Goal: Check status

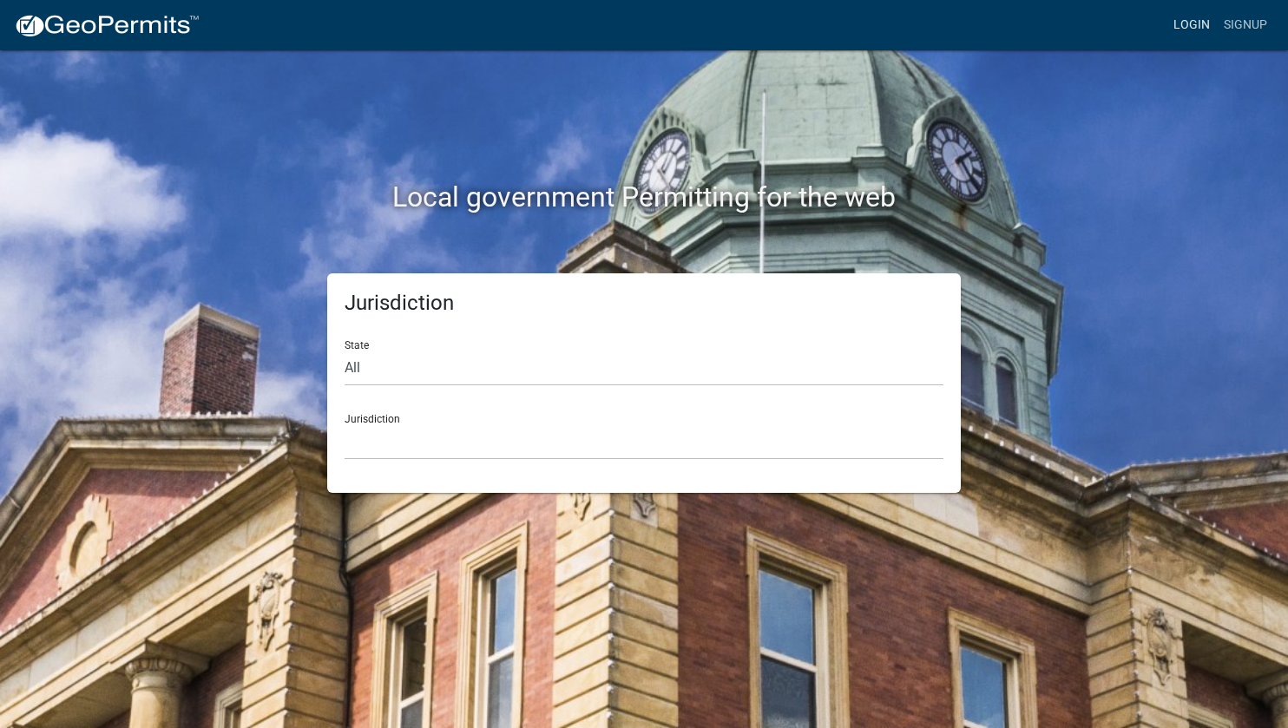
click at [1185, 25] on link "Login" at bounding box center [1191, 25] width 50 height 33
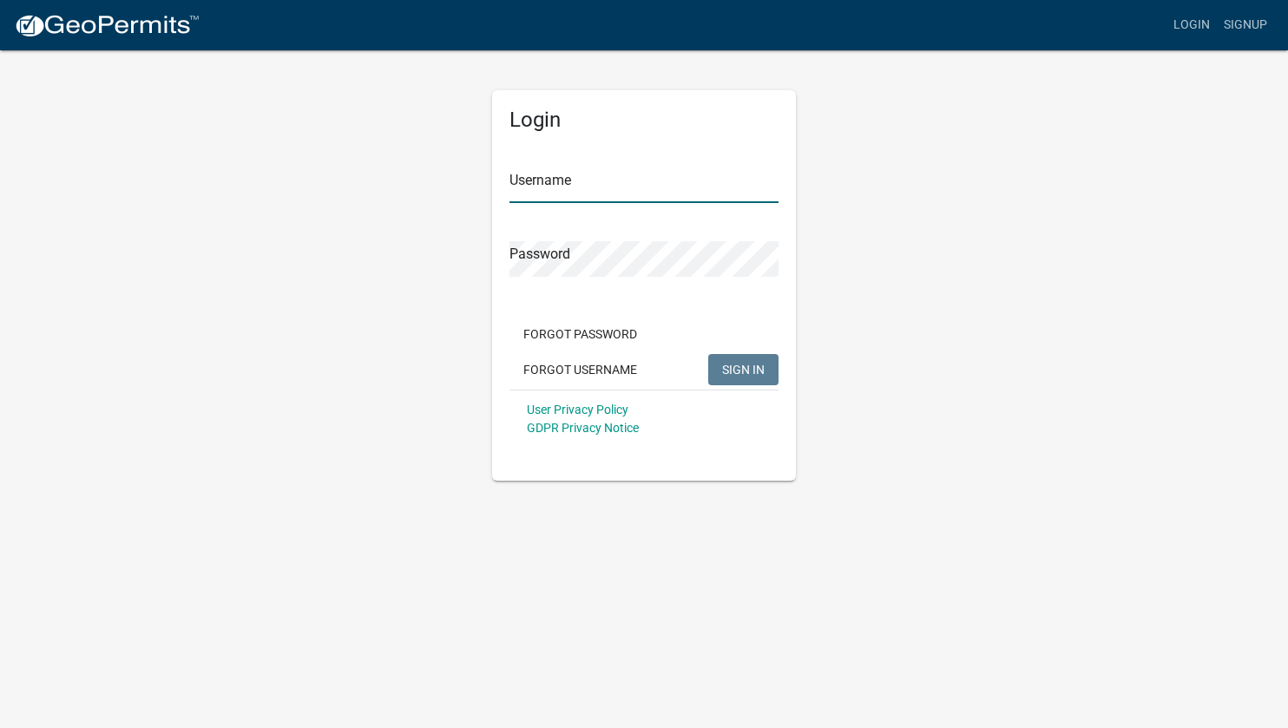
type input "mmcdonnell"
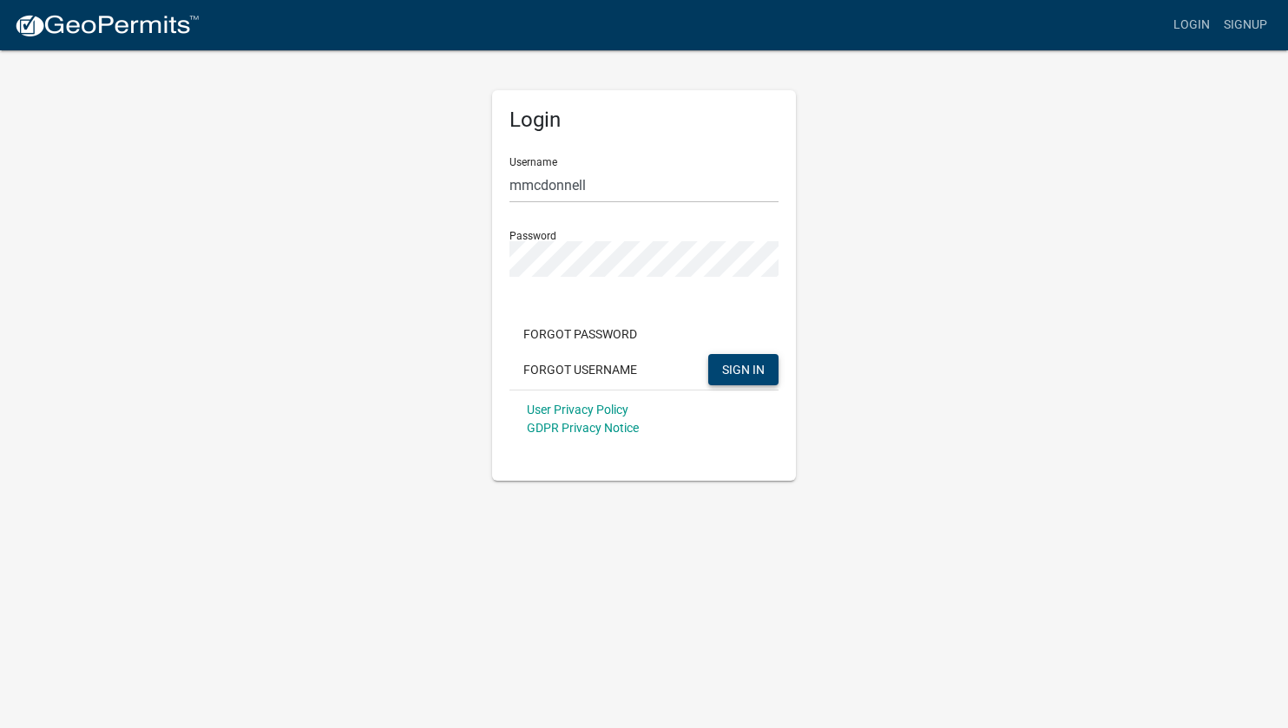
click at [728, 370] on span "SIGN IN" at bounding box center [743, 369] width 43 height 14
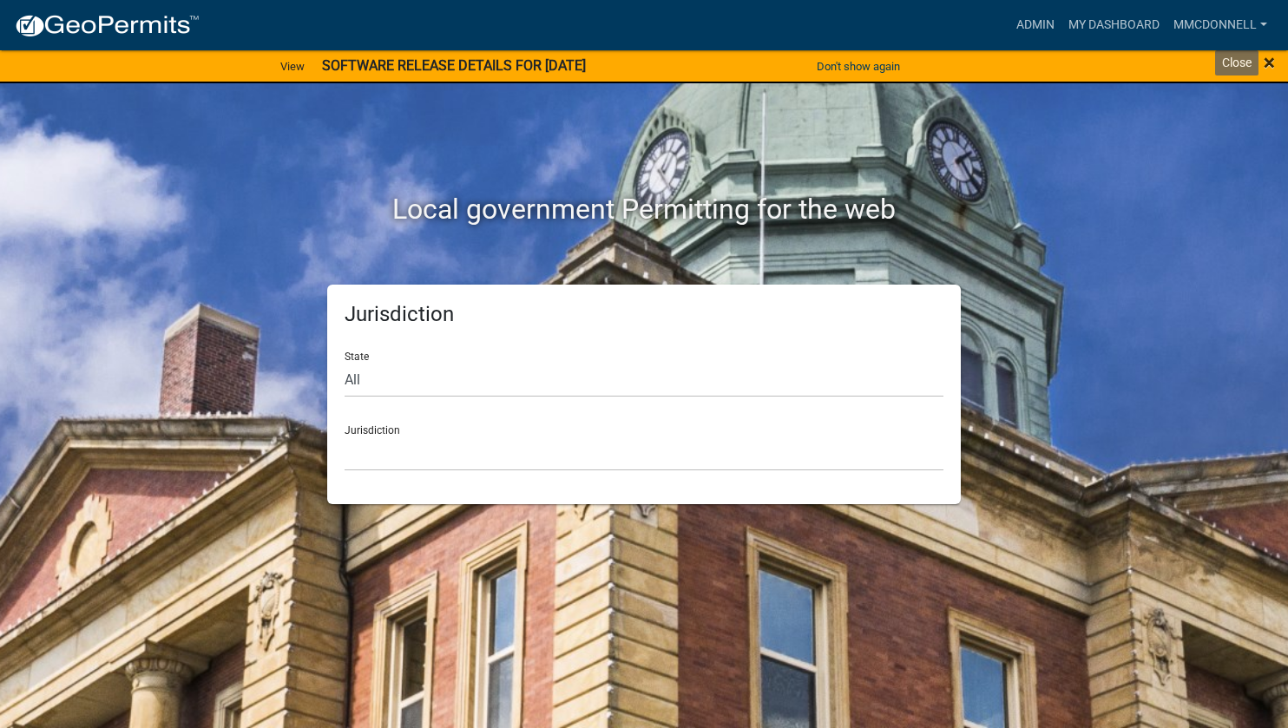
click at [1268, 62] on span "×" at bounding box center [1269, 62] width 11 height 24
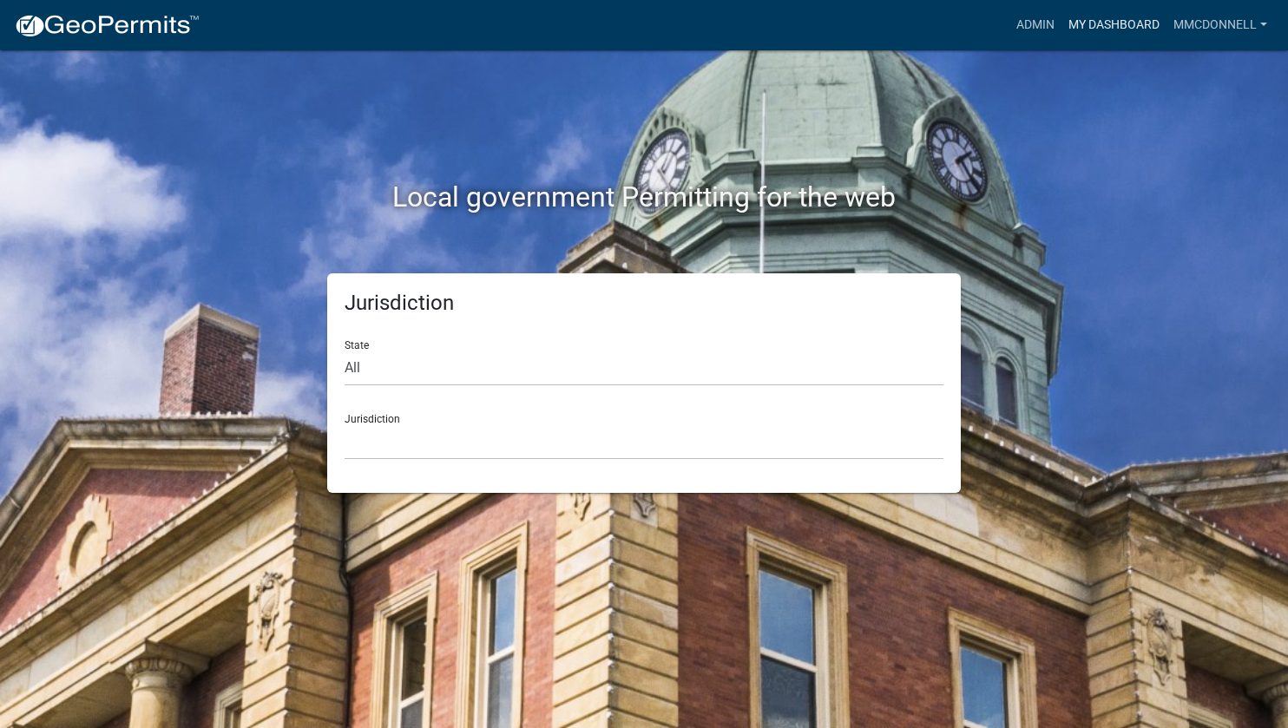
click at [1106, 25] on link "My Dashboard" at bounding box center [1113, 25] width 105 height 33
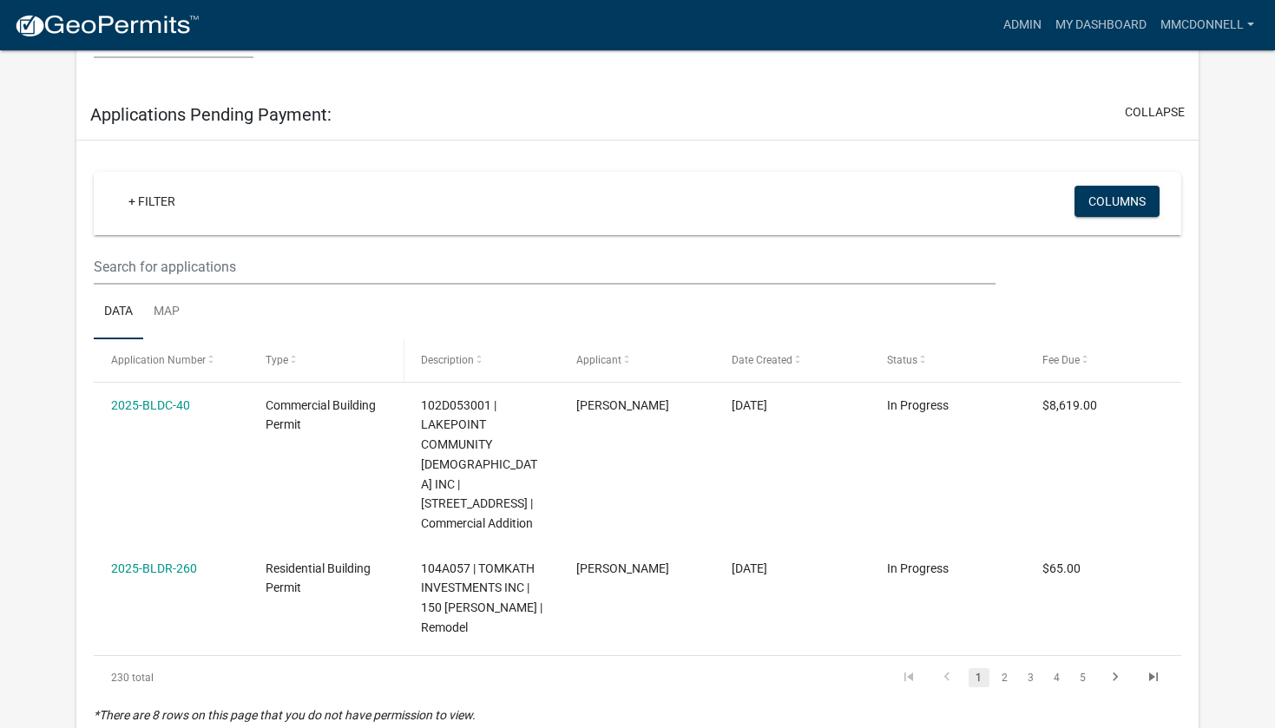
scroll to position [1859, 0]
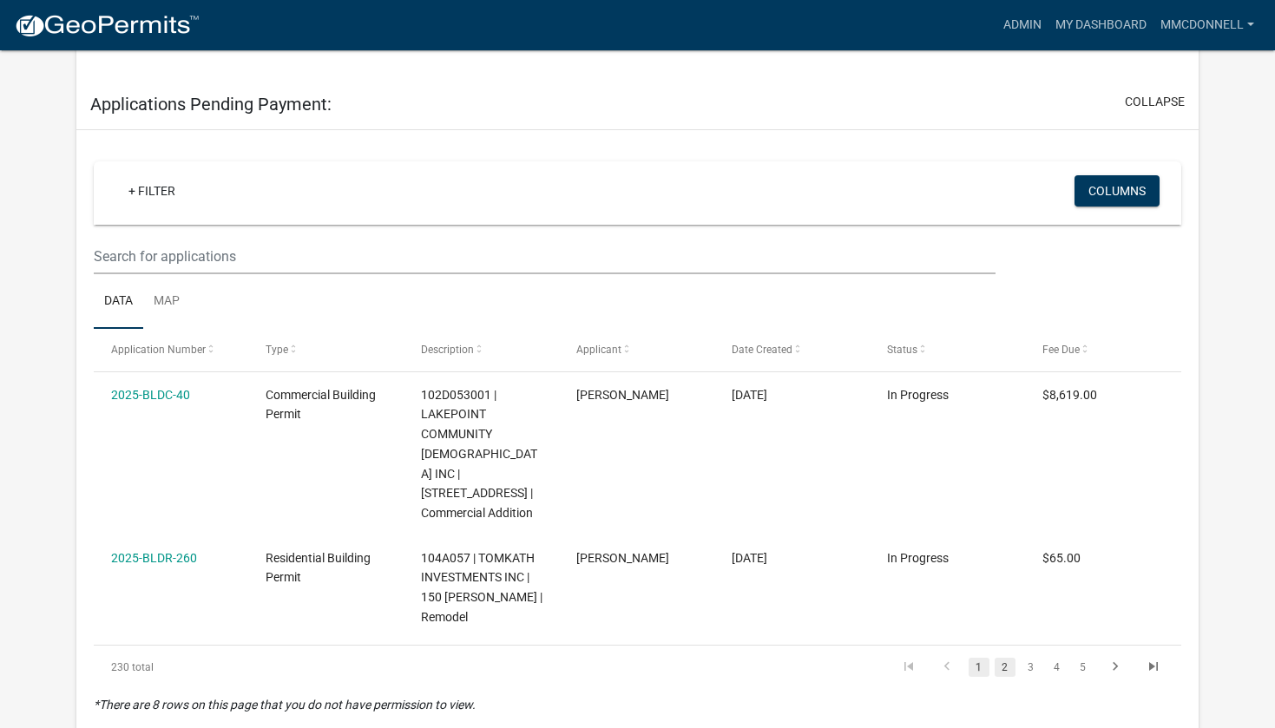
click at [1007, 658] on link "2" at bounding box center [1005, 667] width 21 height 19
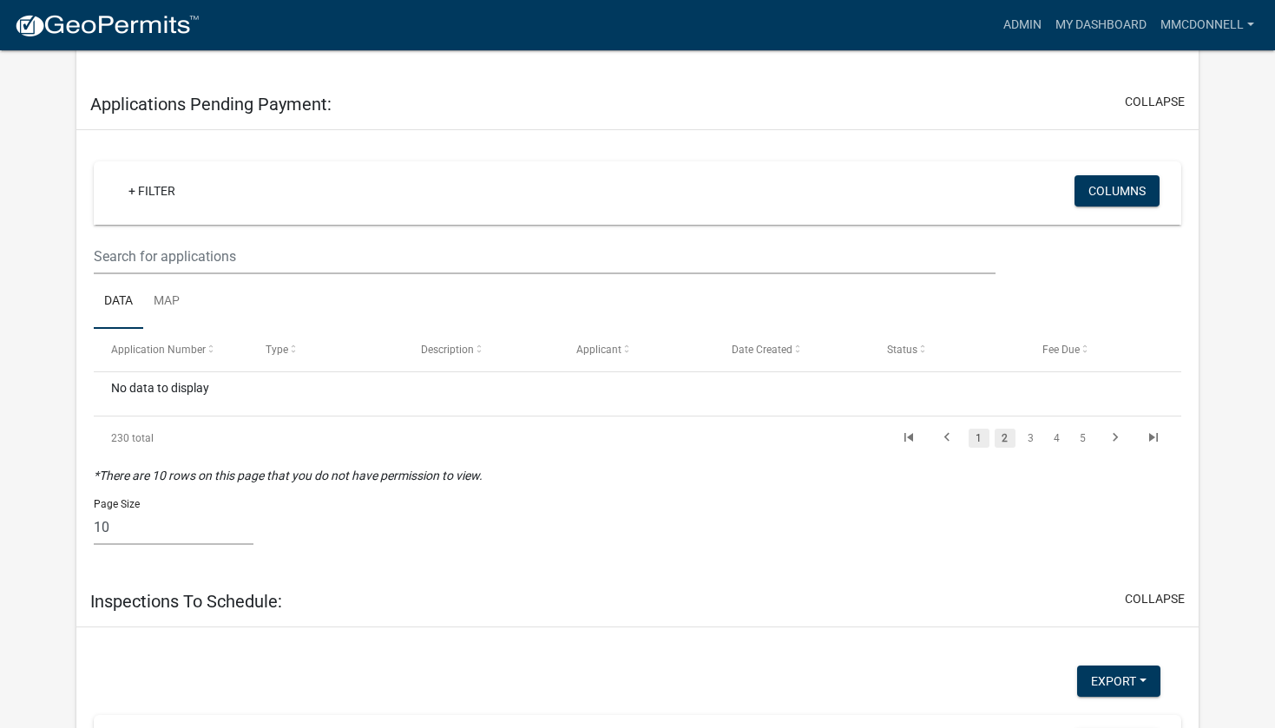
click at [976, 429] on link "1" at bounding box center [979, 438] width 21 height 19
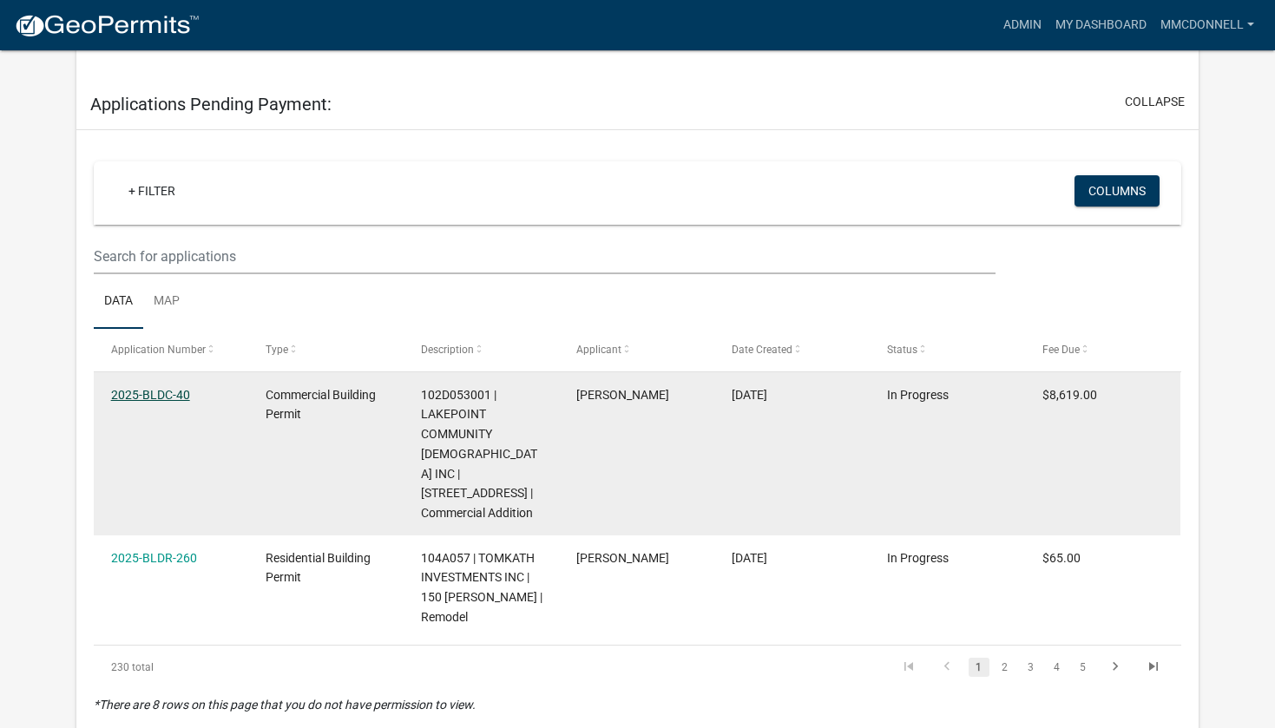
click at [145, 388] on link "2025-BLDC-40" at bounding box center [150, 395] width 79 height 14
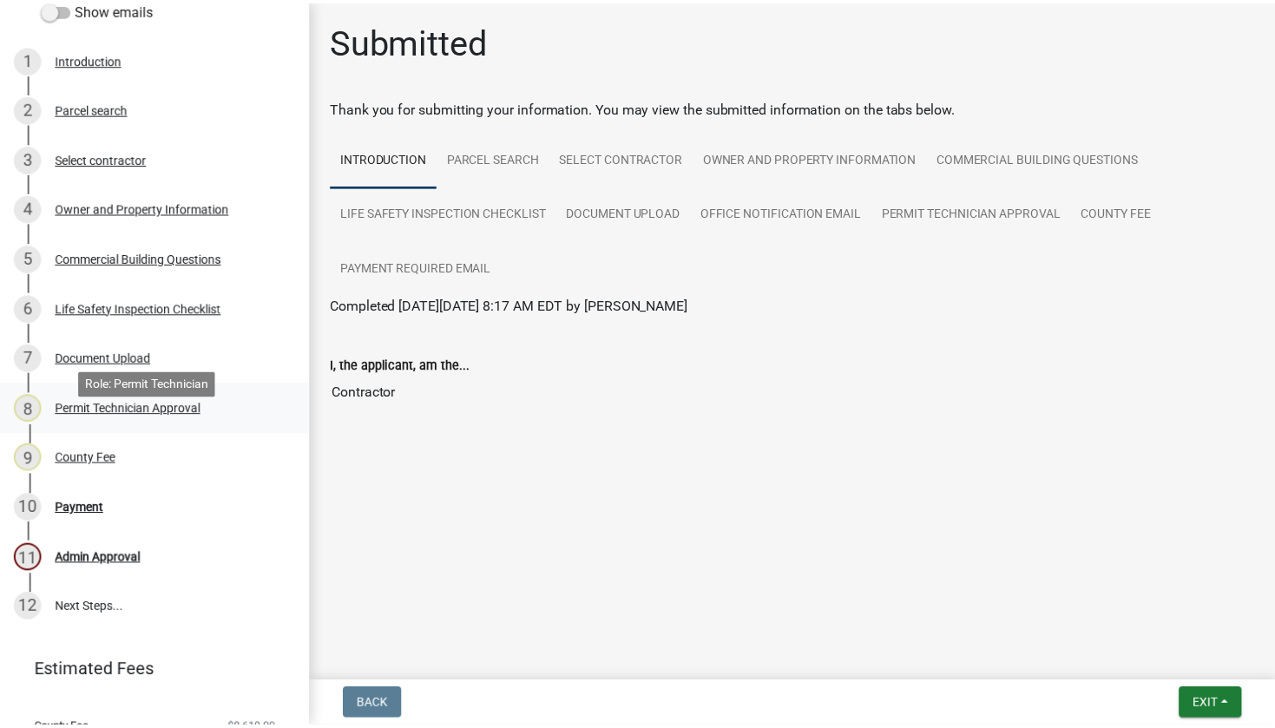
scroll to position [260, 0]
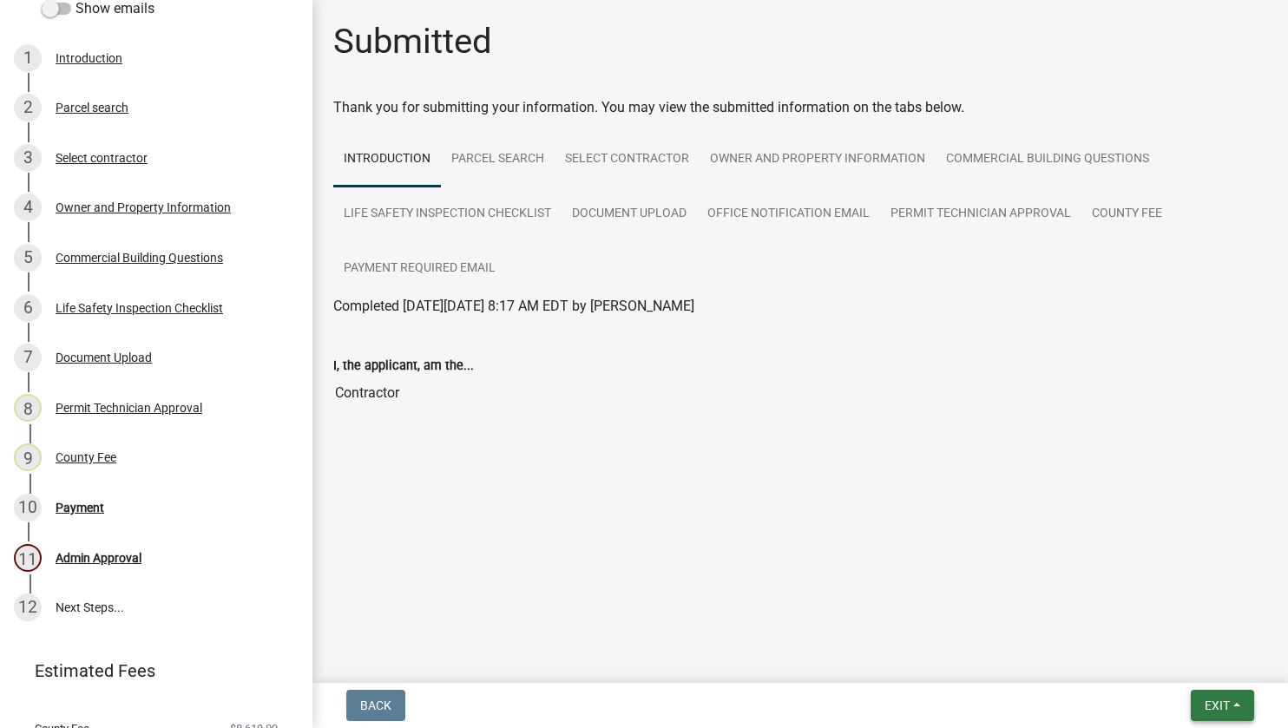
click at [1218, 700] on span "Exit" at bounding box center [1217, 706] width 25 height 14
click at [1162, 668] on button "Save & Exit" at bounding box center [1184, 661] width 139 height 42
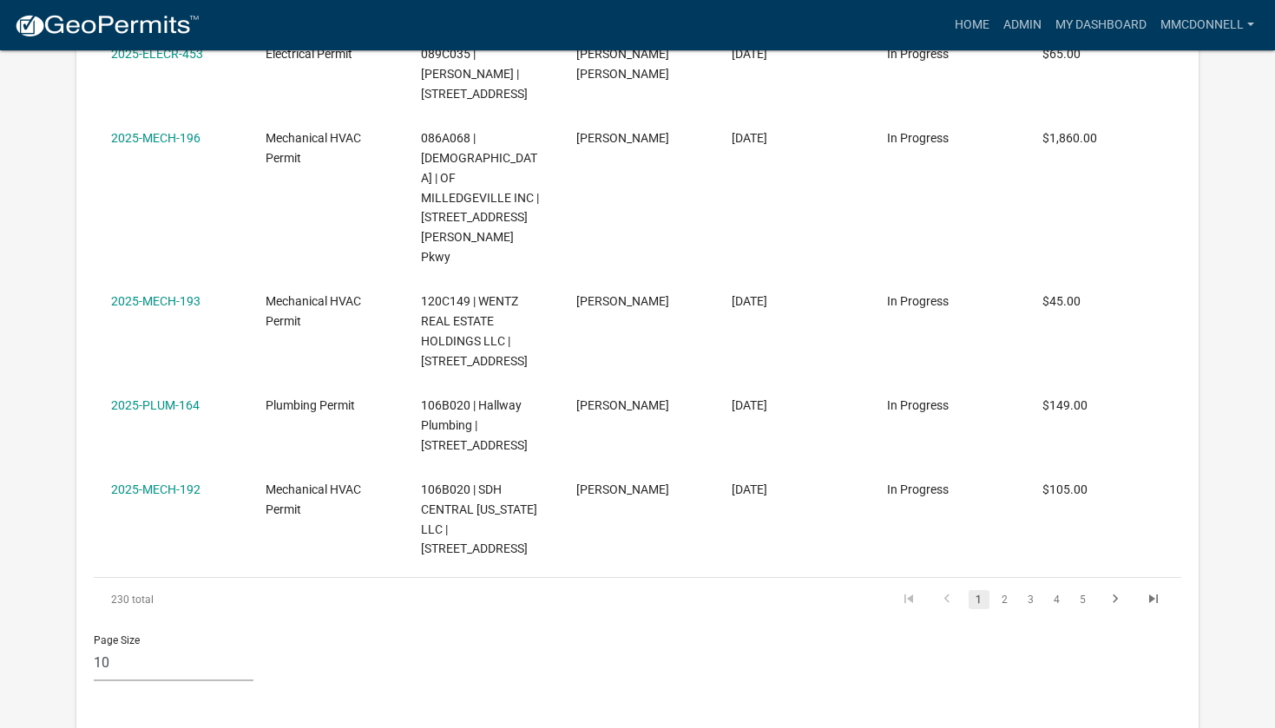
scroll to position [2731, 0]
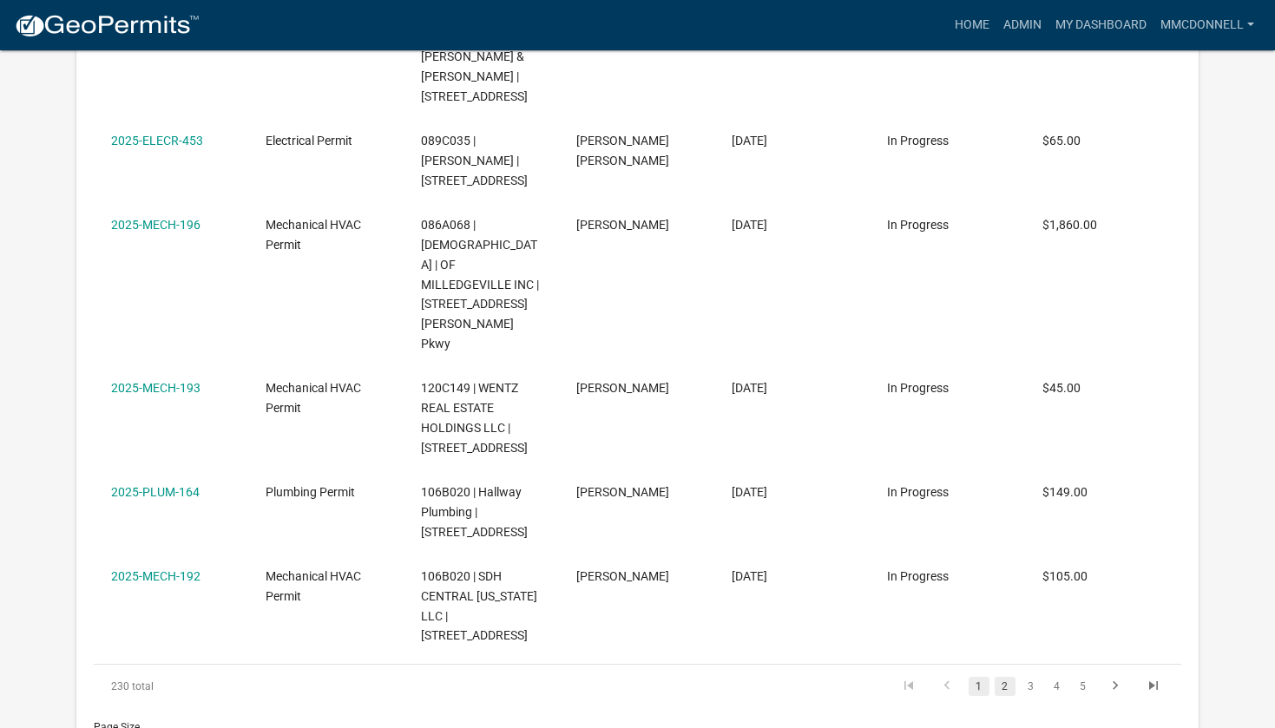
click at [1006, 677] on link "2" at bounding box center [1005, 686] width 21 height 19
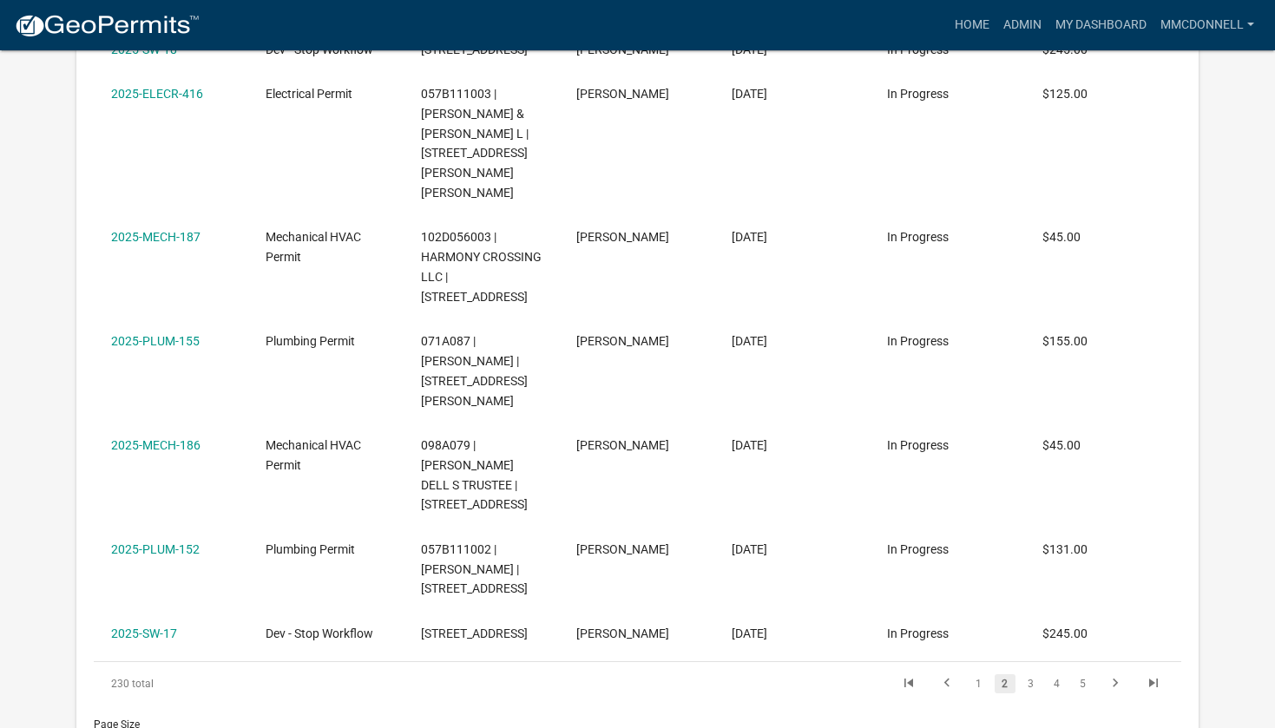
scroll to position [2430, 0]
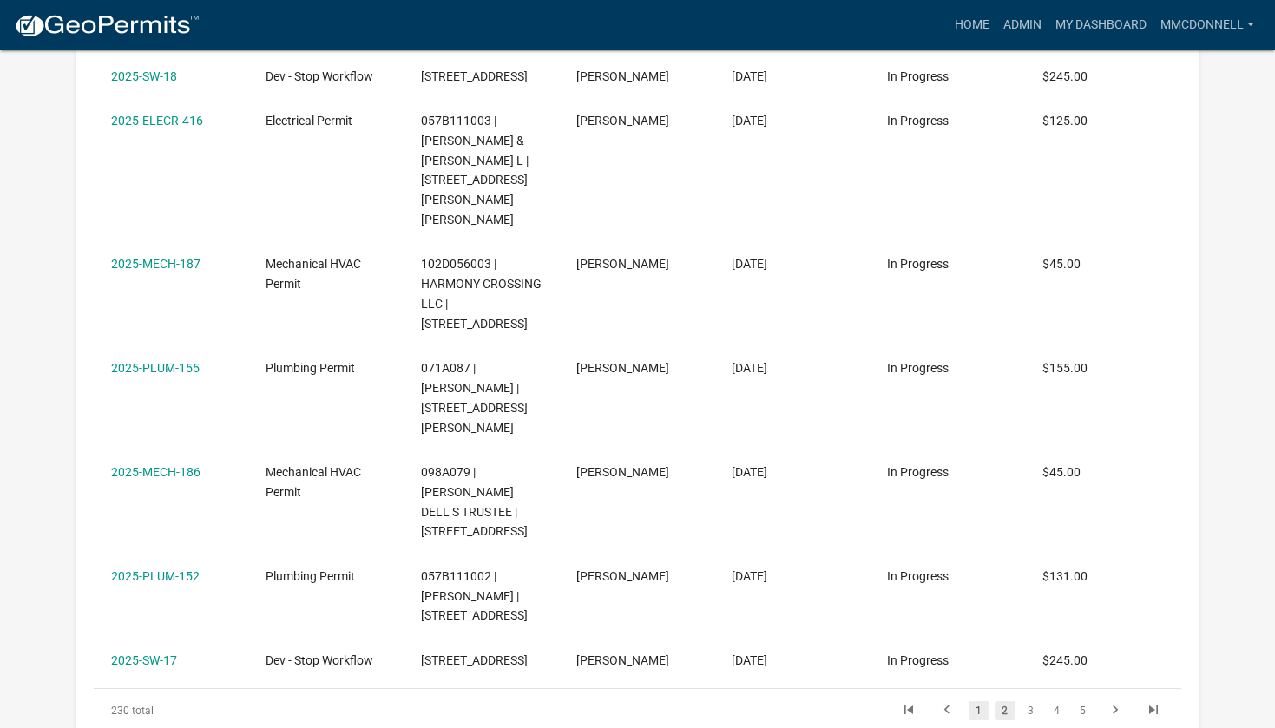
click at [975, 701] on link "1" at bounding box center [979, 710] width 21 height 19
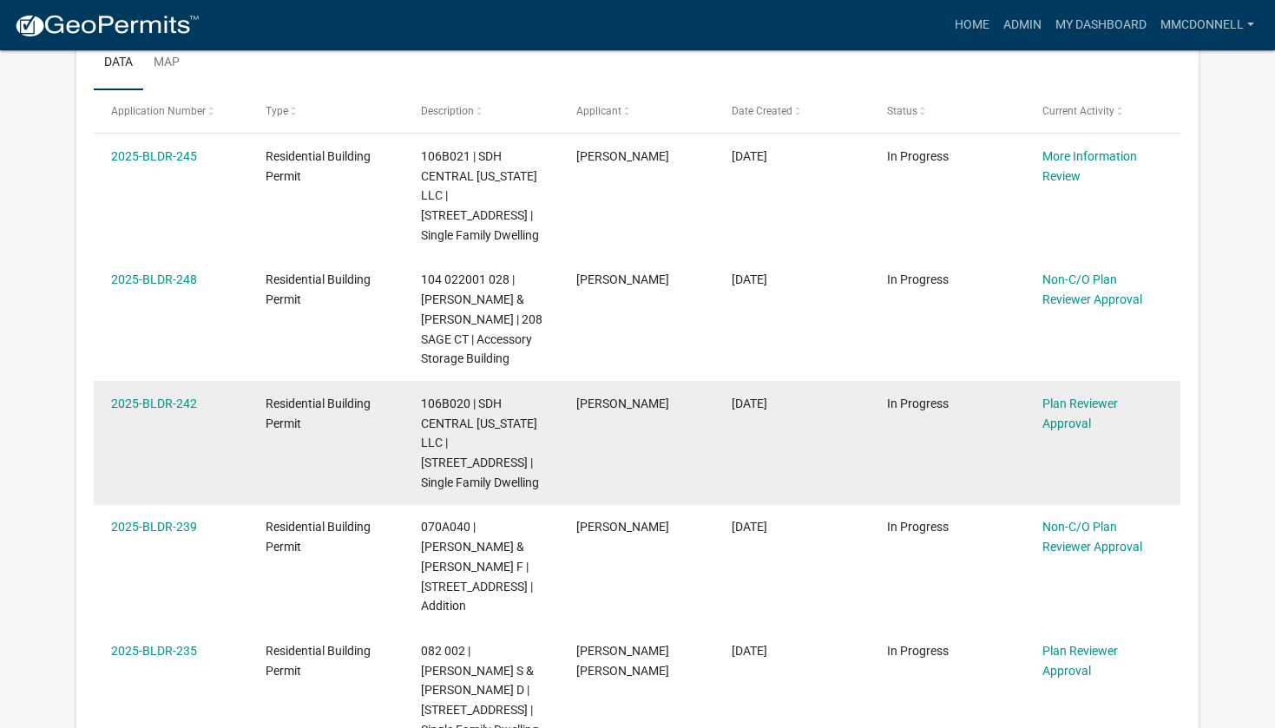
scroll to position [426, 0]
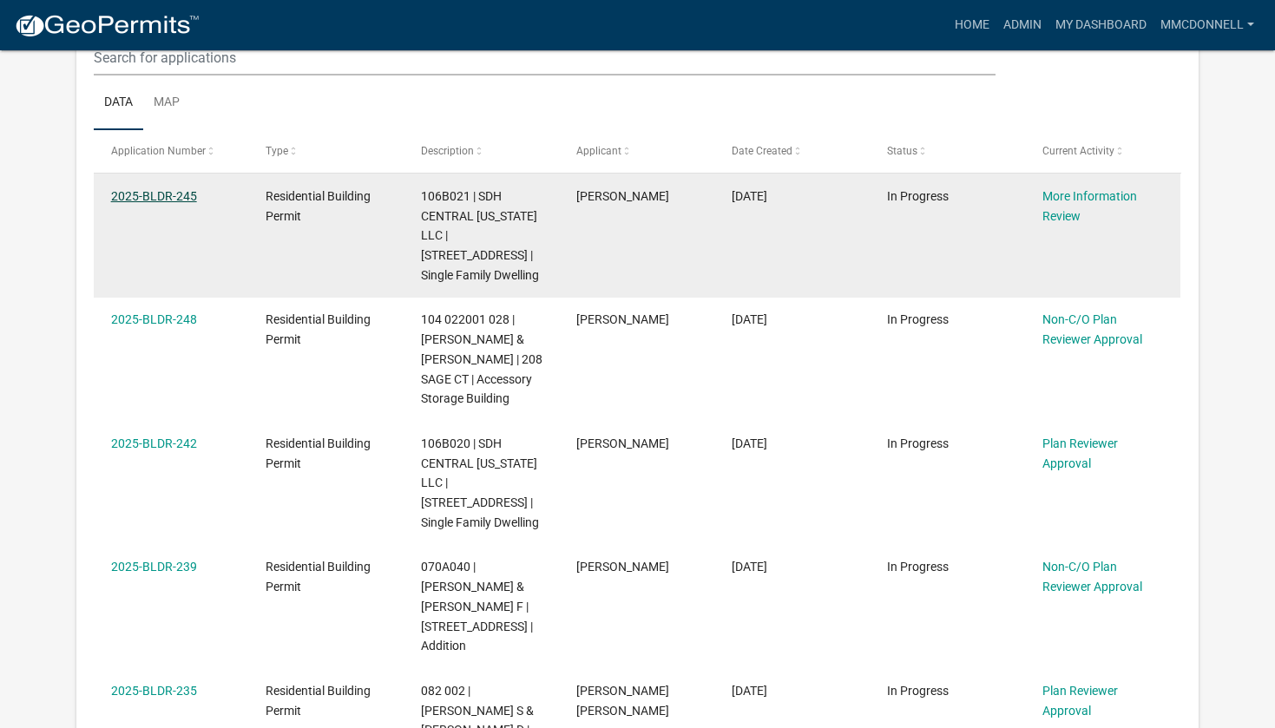
click at [157, 199] on link "2025-BLDR-245" at bounding box center [154, 196] width 86 height 14
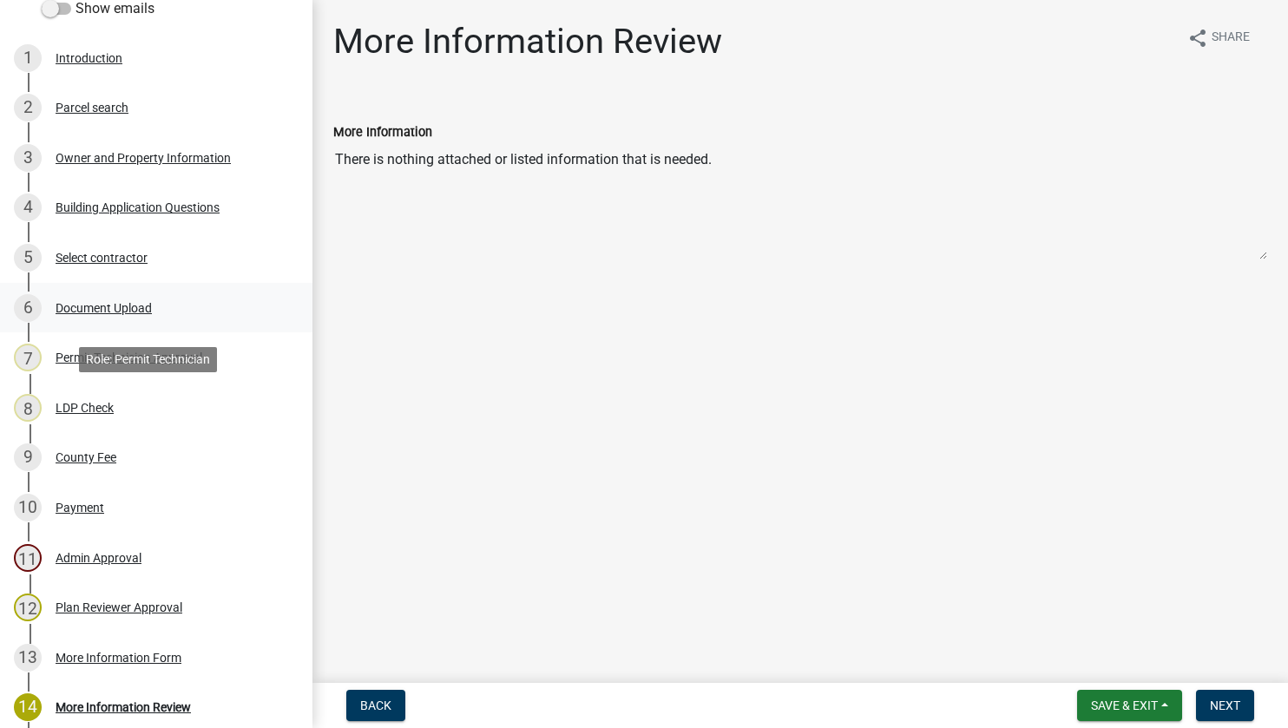
scroll to position [347, 0]
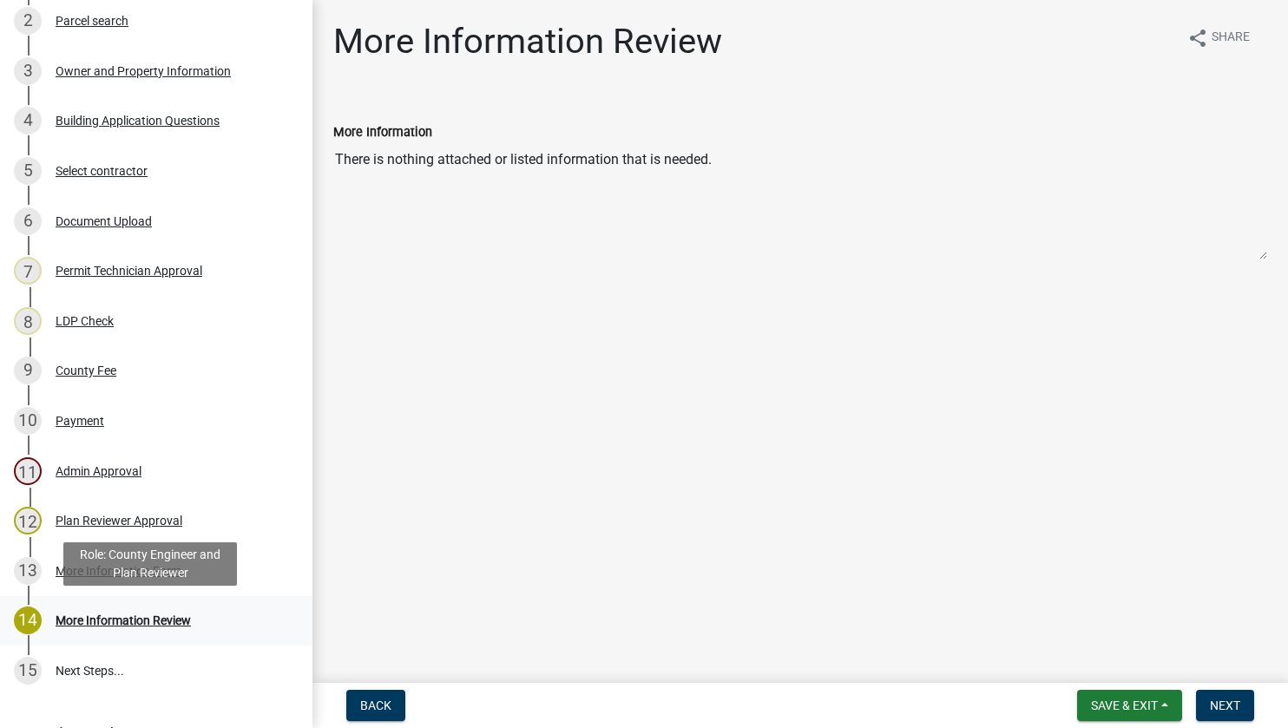
click at [89, 617] on div "More Information Review" at bounding box center [123, 620] width 135 height 12
click at [89, 616] on div "More Information Review" at bounding box center [123, 620] width 135 height 12
click at [127, 618] on div "More Information Review" at bounding box center [123, 620] width 135 height 12
click at [26, 615] on div "14" at bounding box center [28, 621] width 28 height 28
click at [105, 620] on div "More Information Review" at bounding box center [123, 620] width 135 height 12
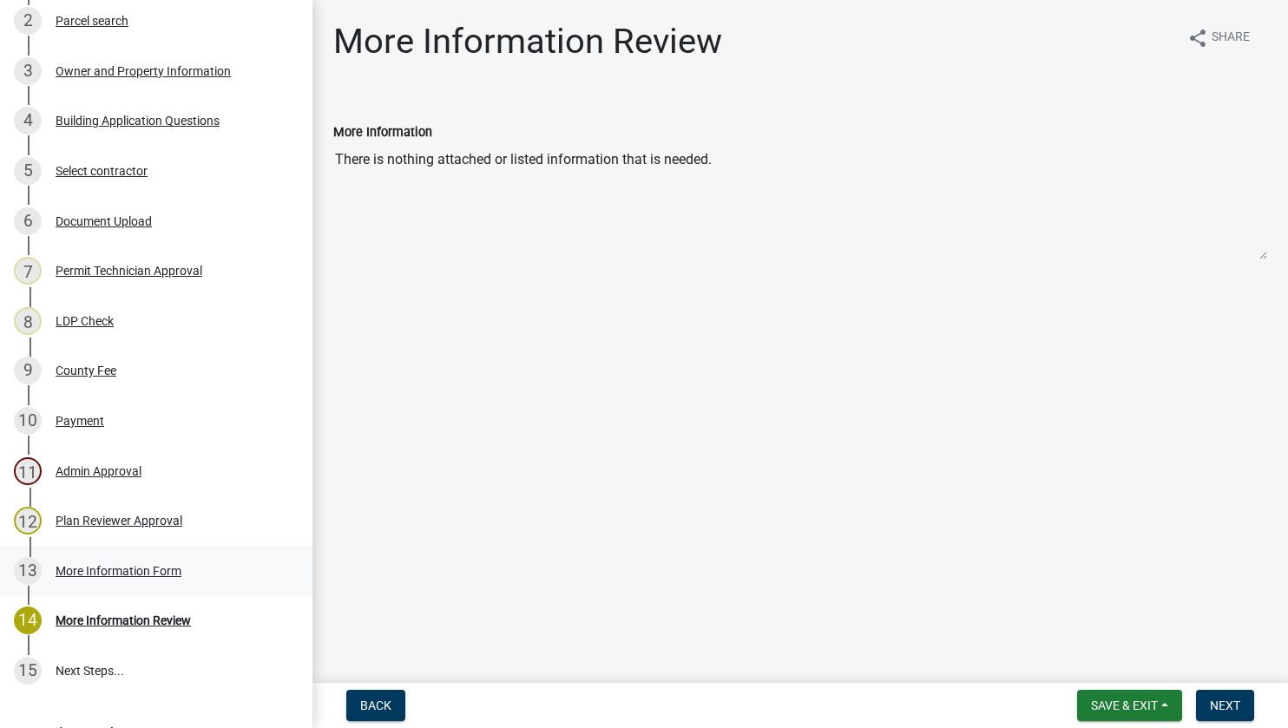
click at [102, 568] on div "More Information Form" at bounding box center [119, 571] width 126 height 12
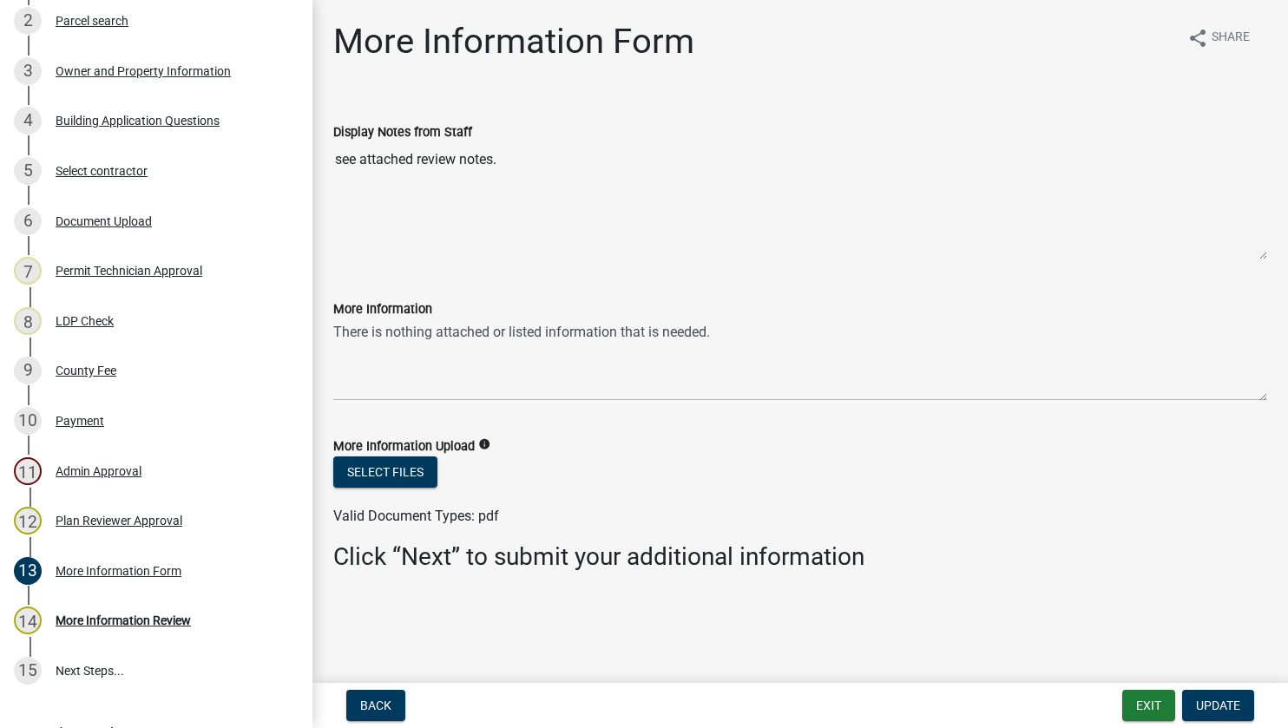
click at [359, 130] on label "Display Notes from Staff" at bounding box center [402, 133] width 139 height 12
click at [359, 142] on textarea "see attached review notes." at bounding box center [800, 201] width 934 height 118
click at [359, 130] on label "Display Notes from Staff" at bounding box center [402, 133] width 139 height 12
click at [359, 142] on textarea "see attached review notes." at bounding box center [800, 201] width 934 height 118
click at [30, 624] on div "14" at bounding box center [28, 621] width 28 height 28
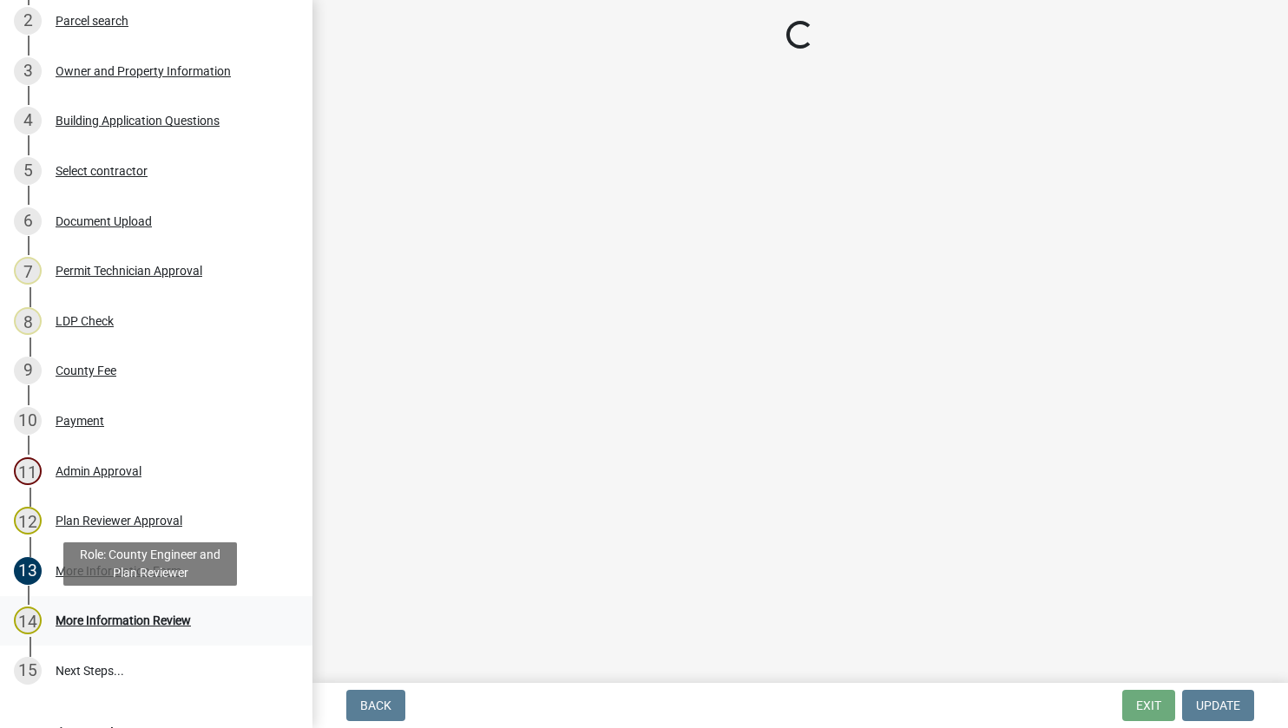
click at [98, 623] on div "More Information Review" at bounding box center [123, 620] width 135 height 12
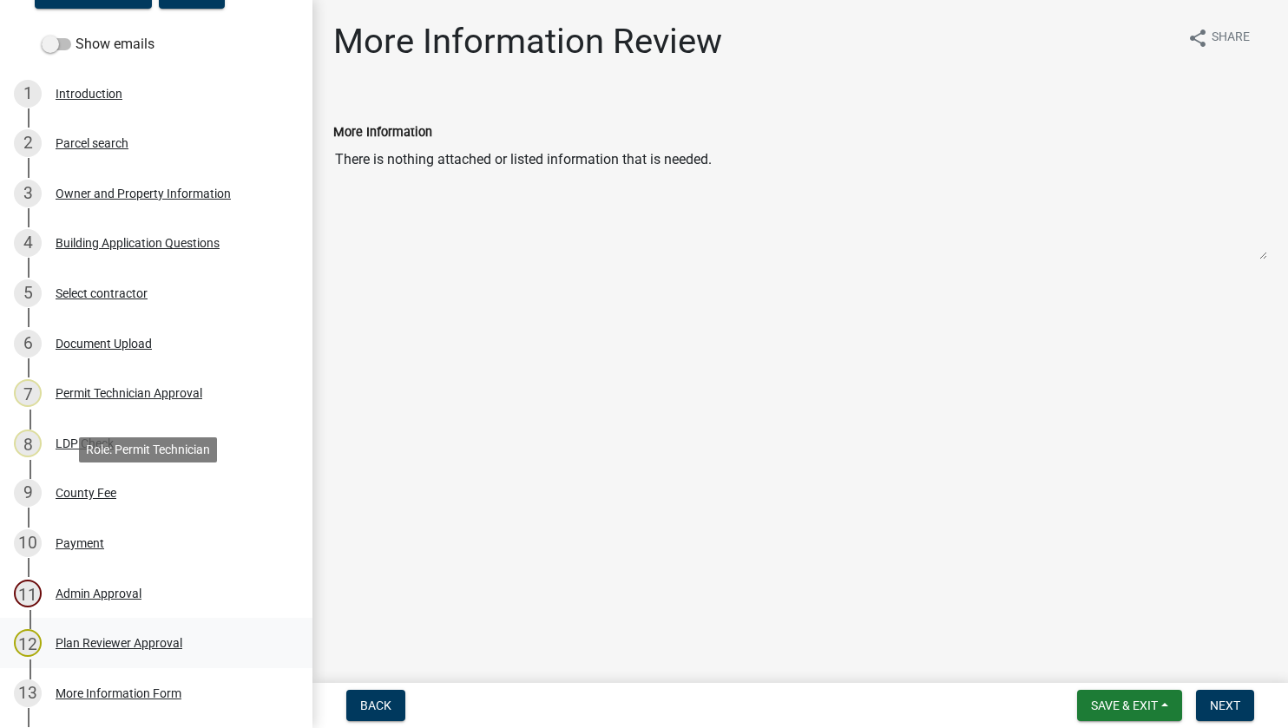
scroll to position [168, 0]
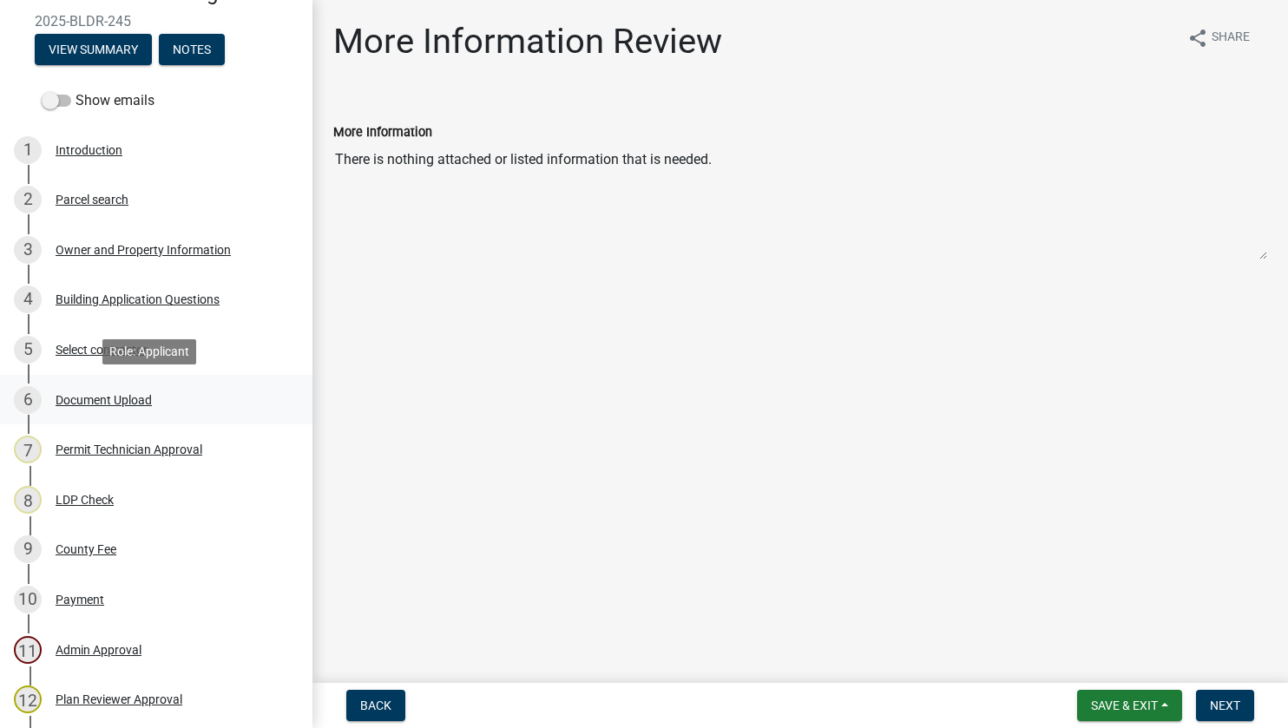
click at [78, 394] on div "Document Upload" at bounding box center [104, 400] width 96 height 12
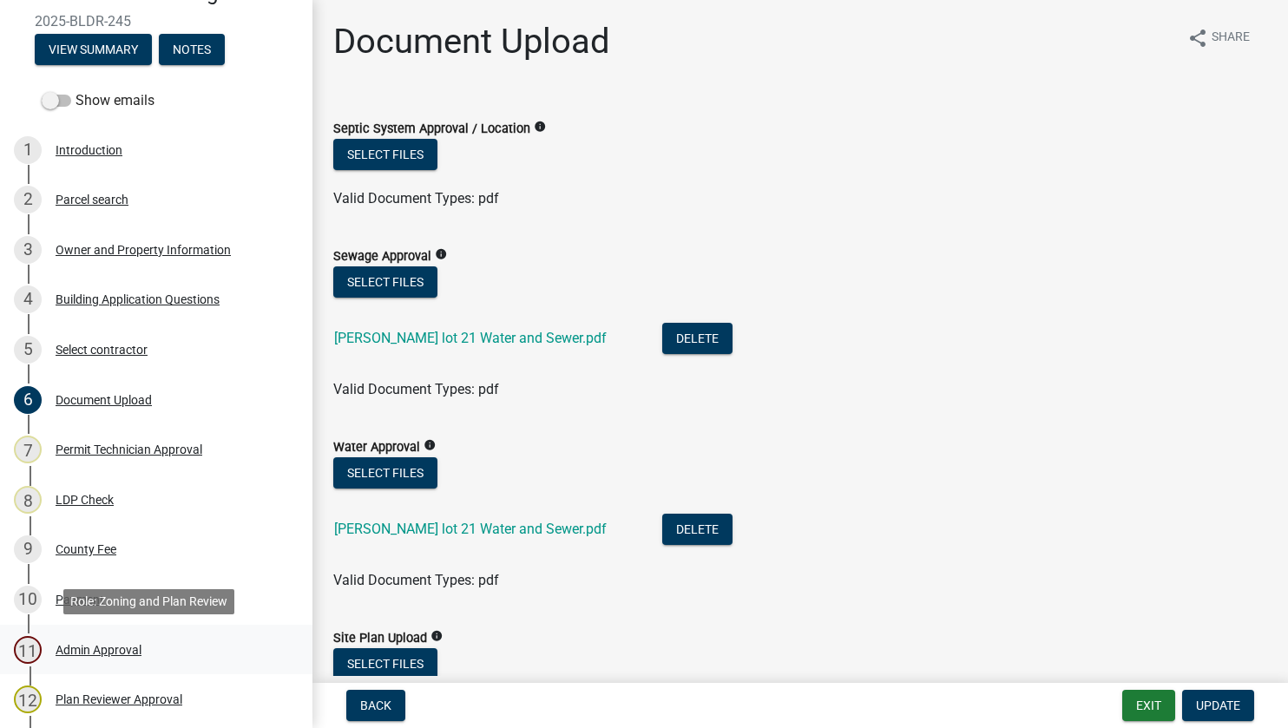
click at [86, 644] on div "Admin Approval" at bounding box center [99, 650] width 86 height 12
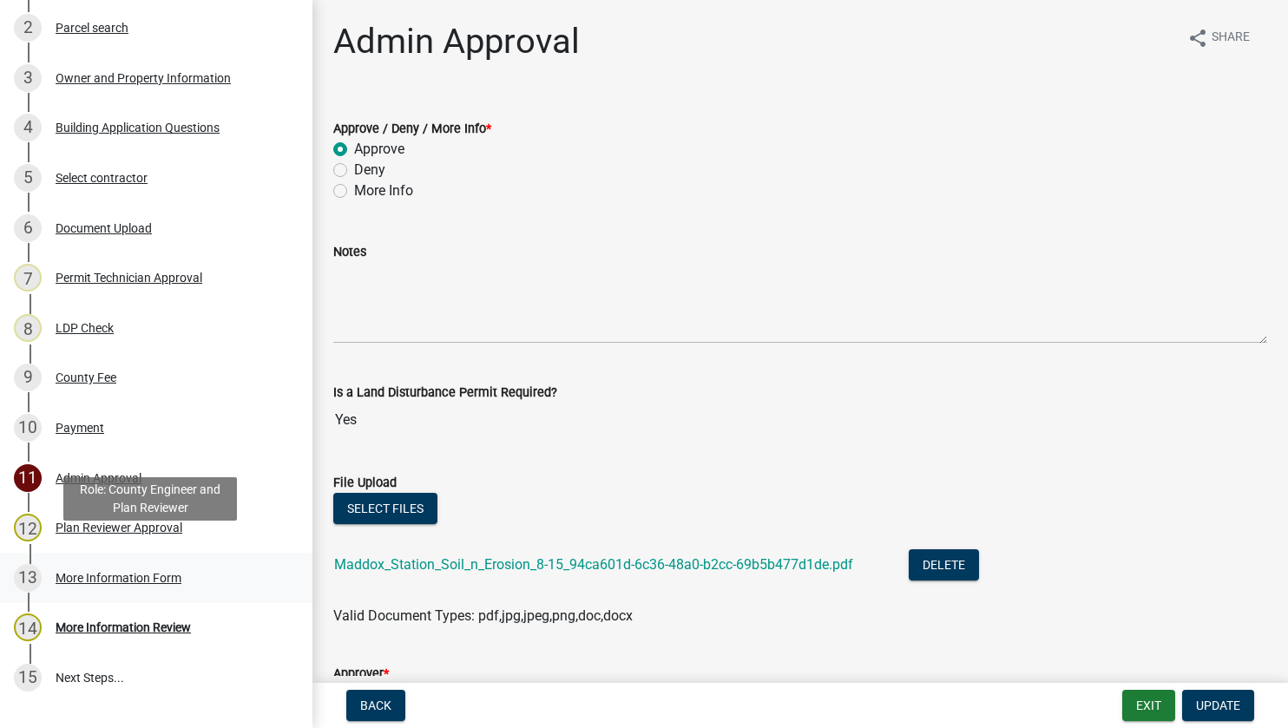
scroll to position [342, 0]
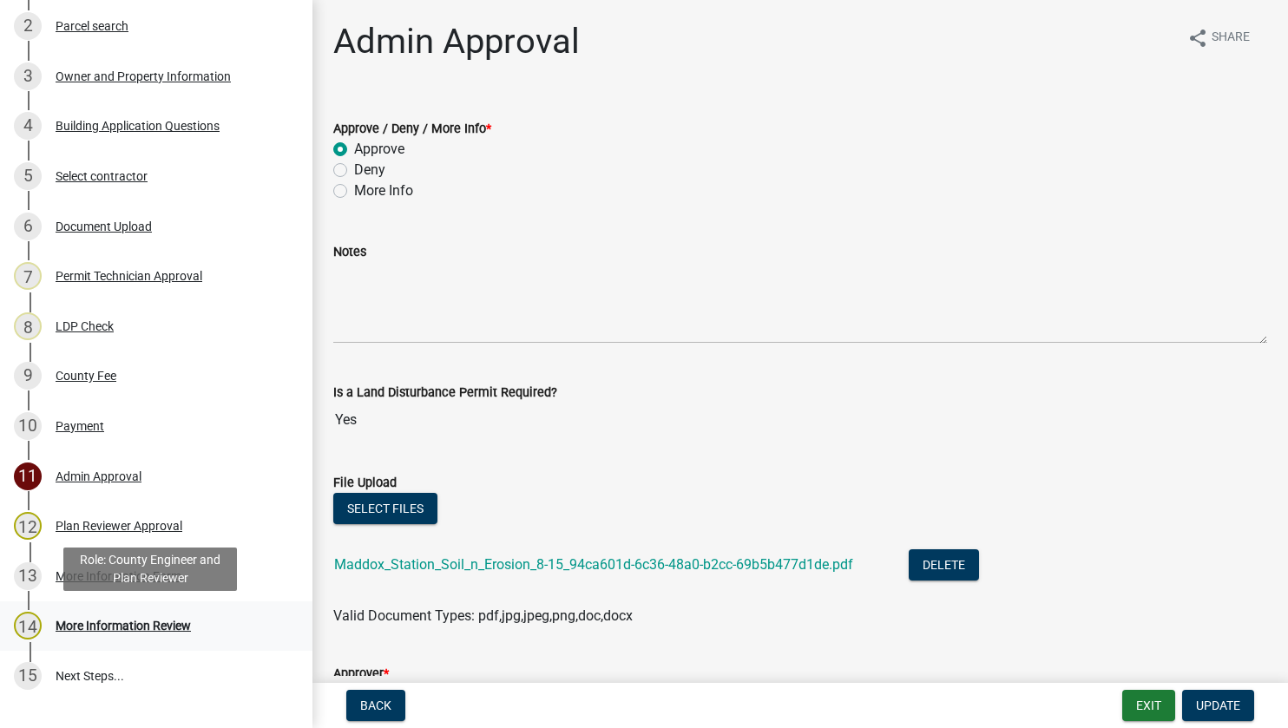
click at [95, 621] on div "More Information Review" at bounding box center [123, 626] width 135 height 12
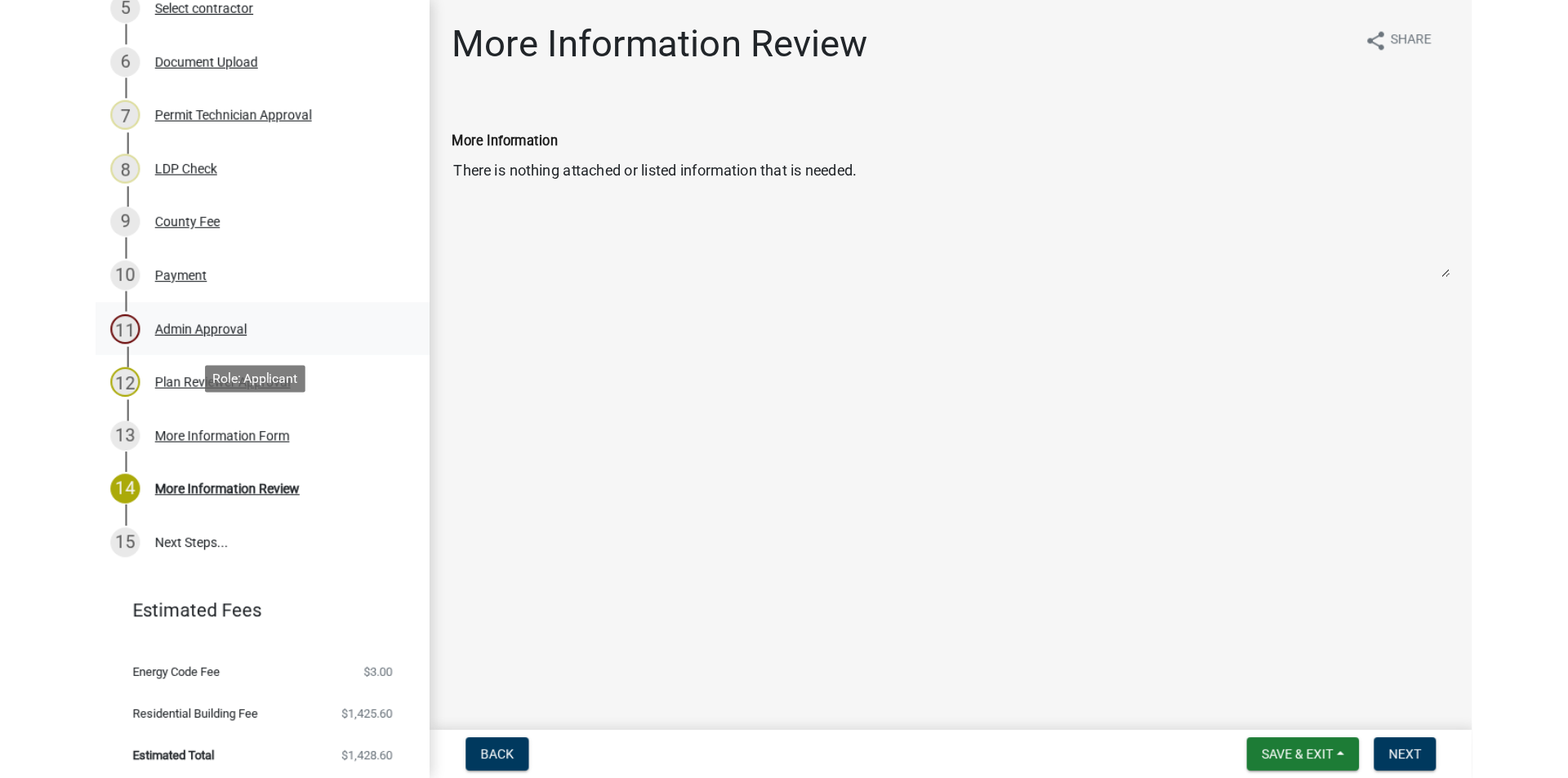
scroll to position [485, 0]
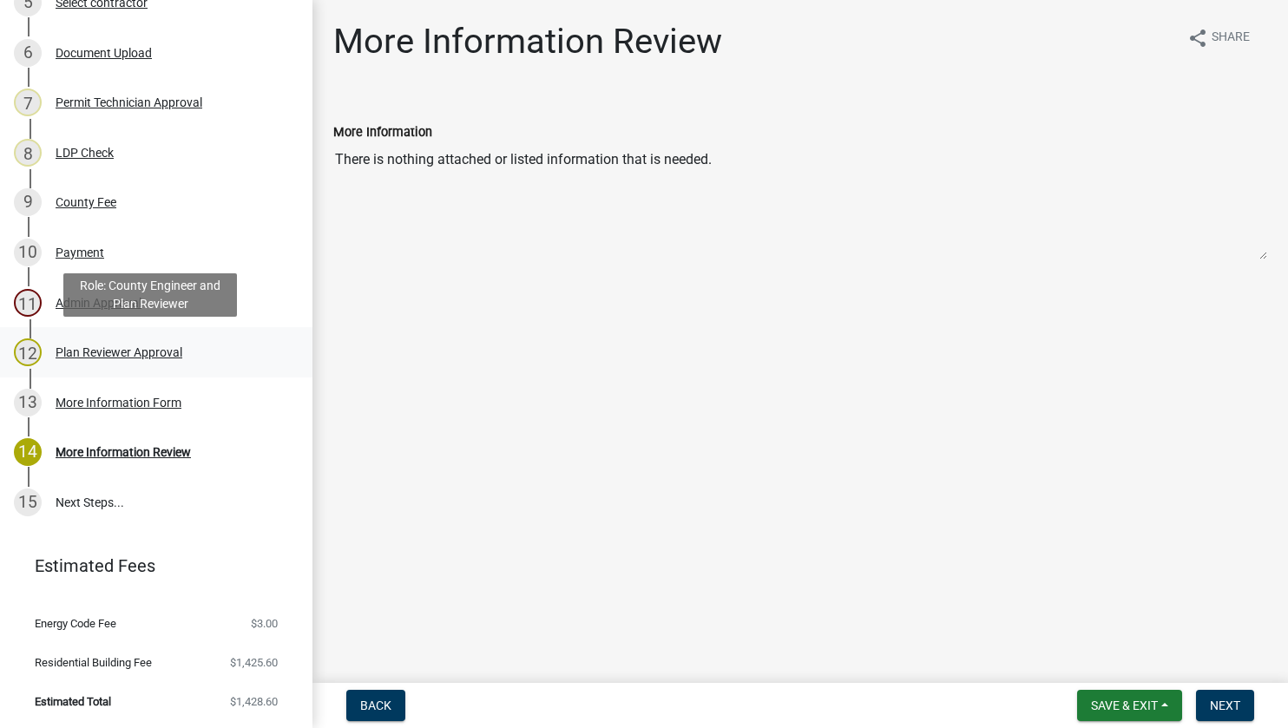
click at [76, 347] on div "Plan Reviewer Approval" at bounding box center [119, 352] width 127 height 12
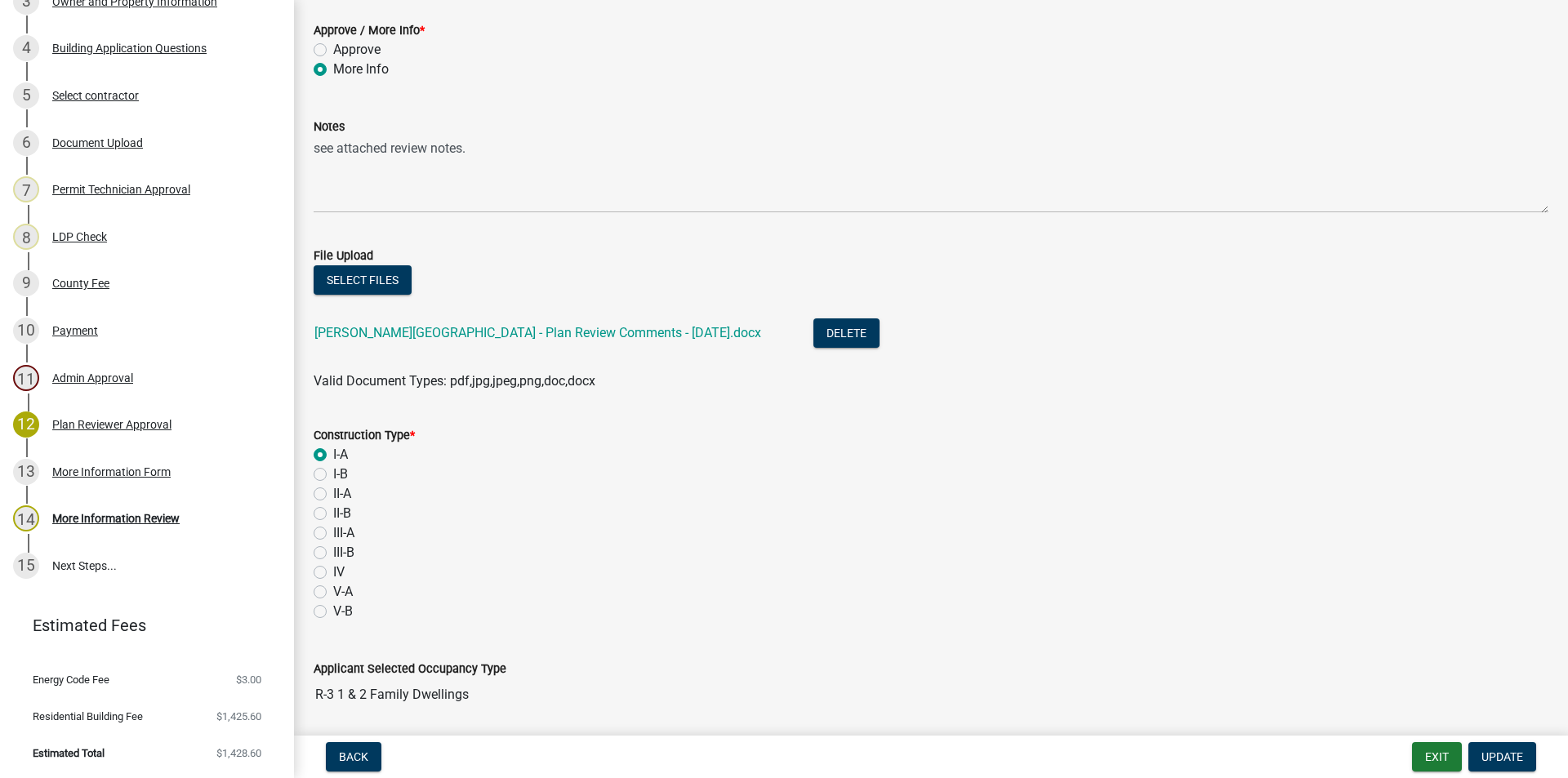
scroll to position [82, 0]
